Goal: Task Accomplishment & Management: Manage account settings

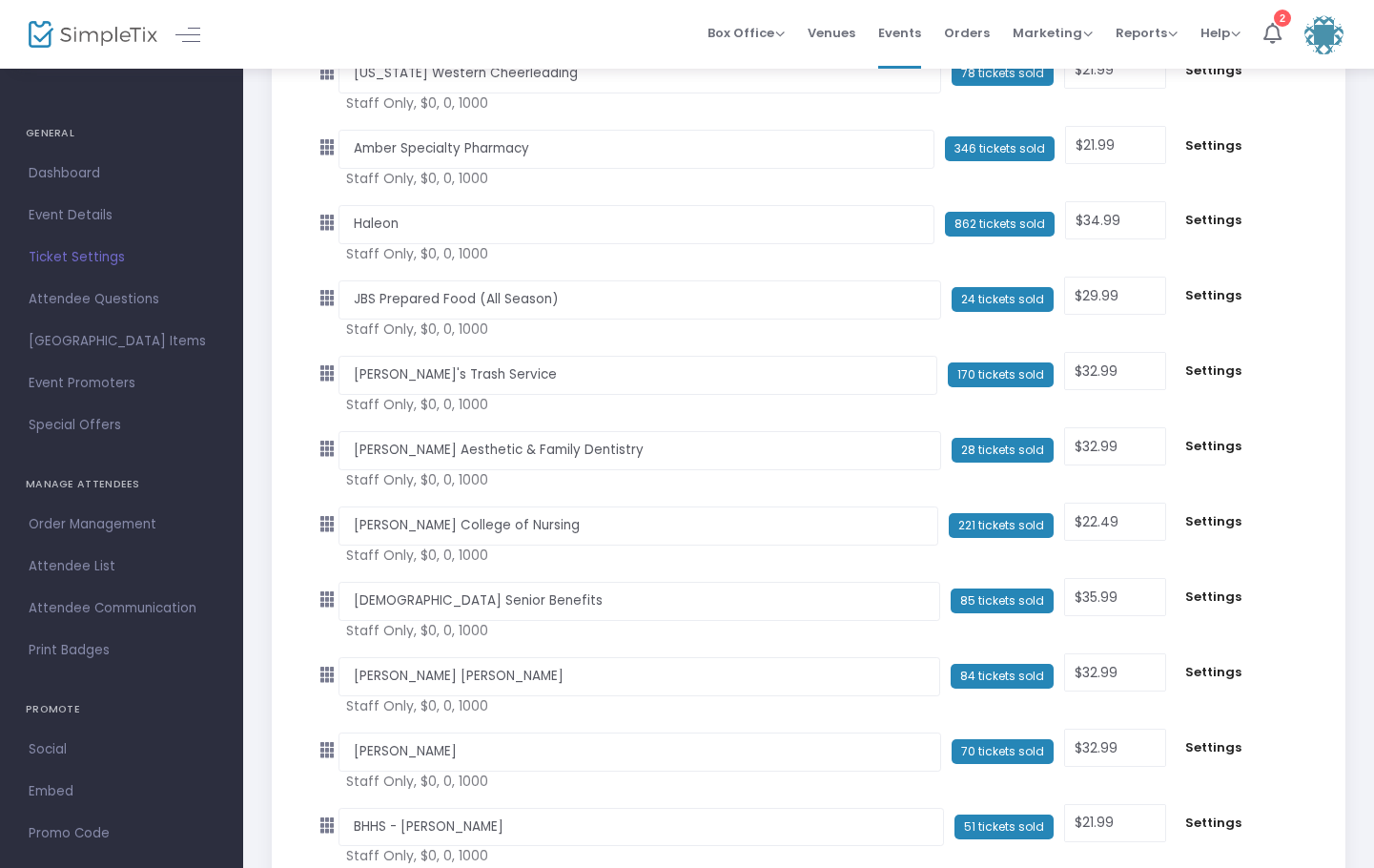
scroll to position [9248, 0]
